Goal: Ask a question

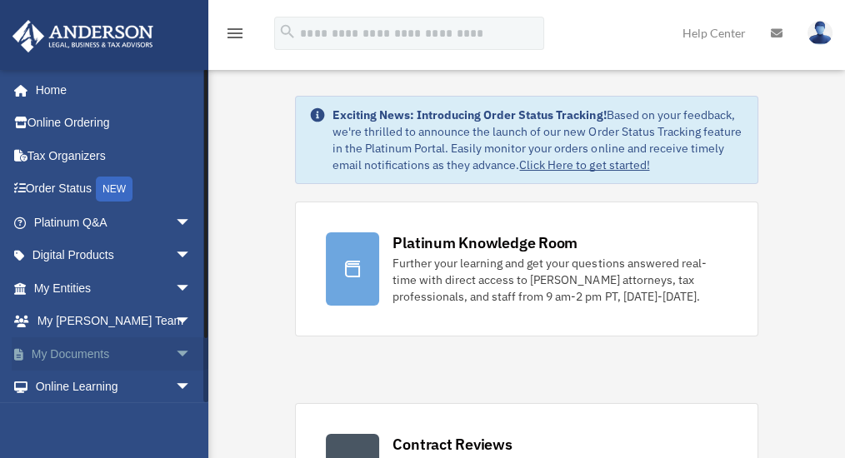
click at [92, 347] on link "My Documents arrow_drop_down" at bounding box center [114, 353] width 205 height 33
click at [177, 349] on span "arrow_drop_down" at bounding box center [191, 354] width 33 height 34
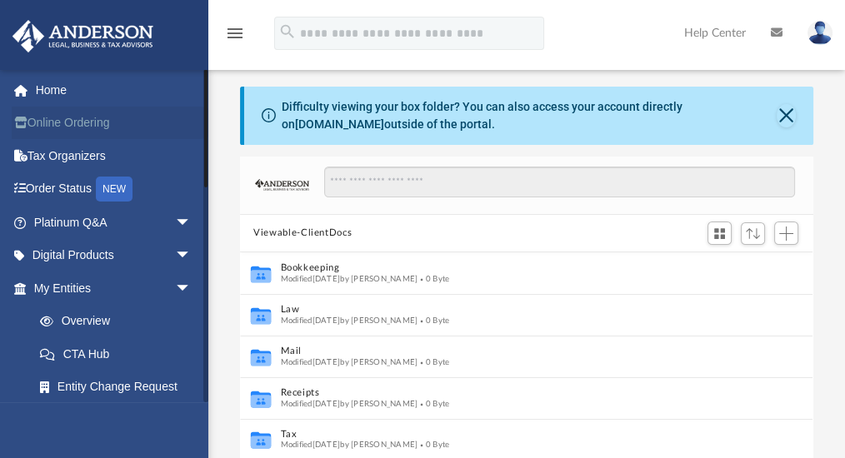
scroll to position [370, 564]
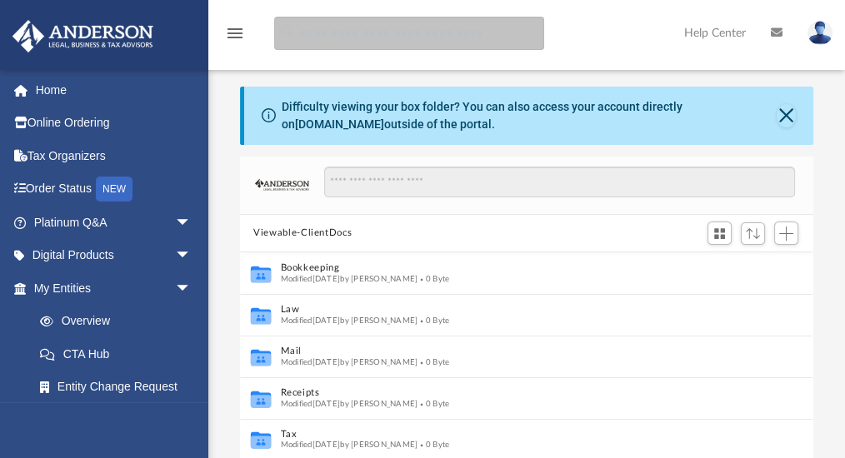
click at [322, 38] on input "search" at bounding box center [409, 33] width 270 height 33
type input "**********"
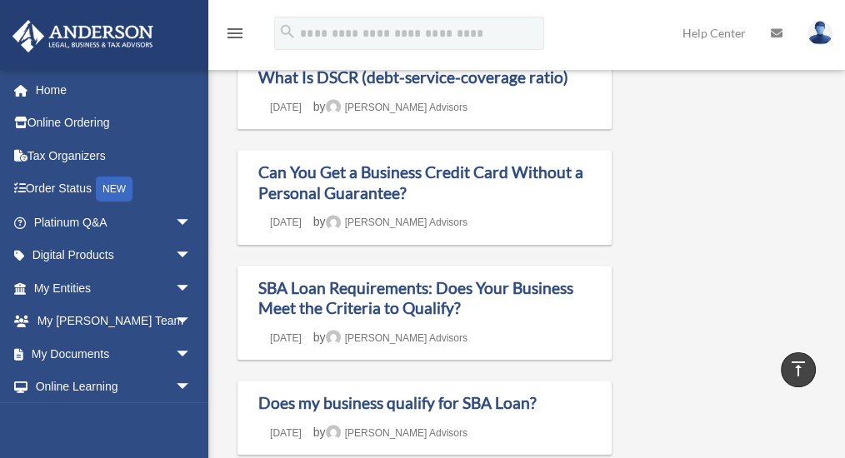
scroll to position [840, 0]
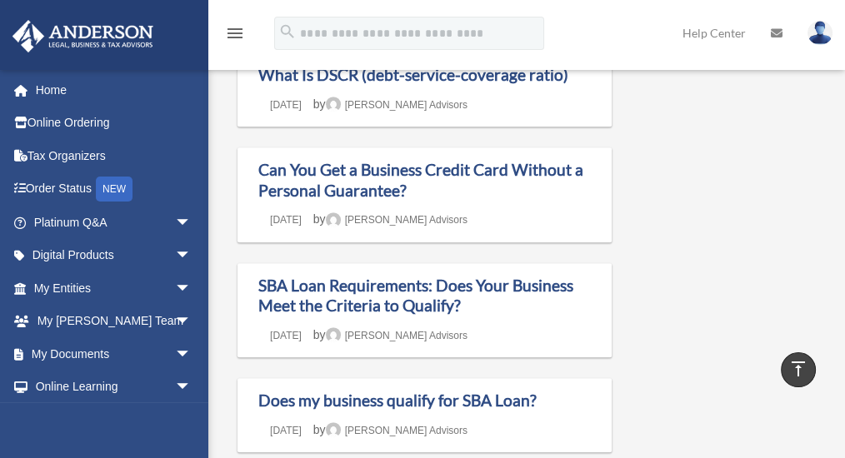
drag, startPoint x: 847, startPoint y: 242, endPoint x: 672, endPoint y: 323, distance: 192.7
drag, startPoint x: 849, startPoint y: 287, endPoint x: 842, endPoint y: 306, distance: 20.6
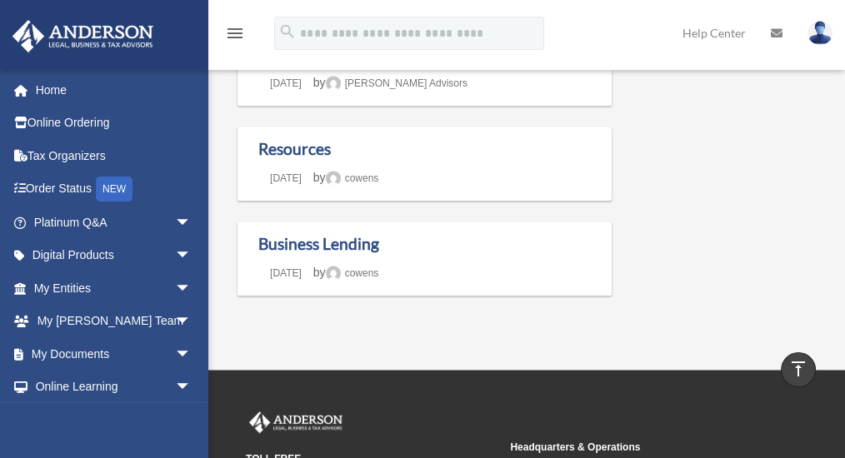
scroll to position [1306, 0]
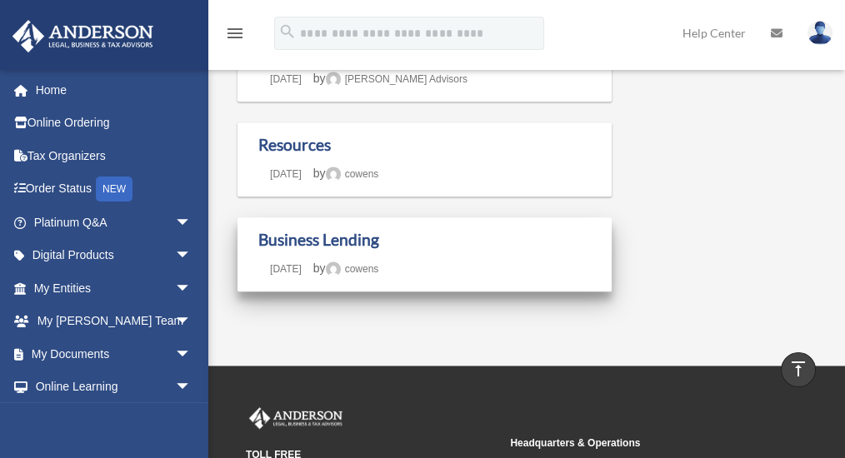
click at [241, 226] on div "Business Lending Last updated February 28, 2024 August 13, 2020 by cowens" at bounding box center [424, 254] width 374 height 74
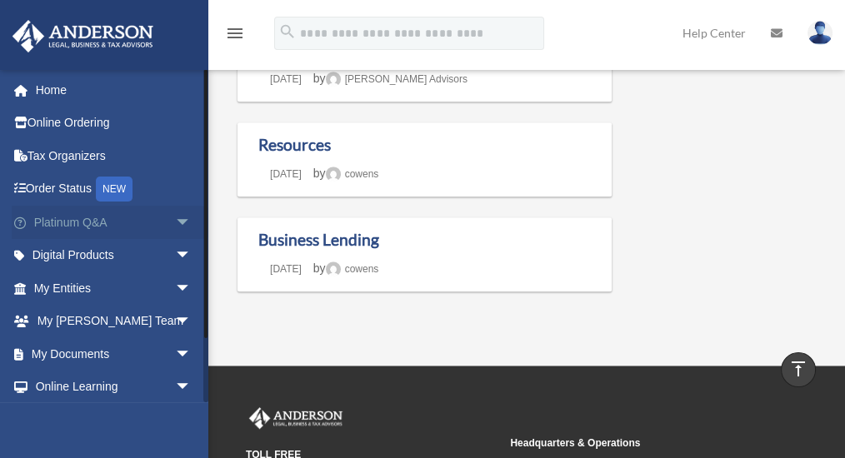
click at [81, 221] on link "Platinum Q&A arrow_drop_down" at bounding box center [114, 222] width 205 height 33
